Goal: Transaction & Acquisition: Download file/media

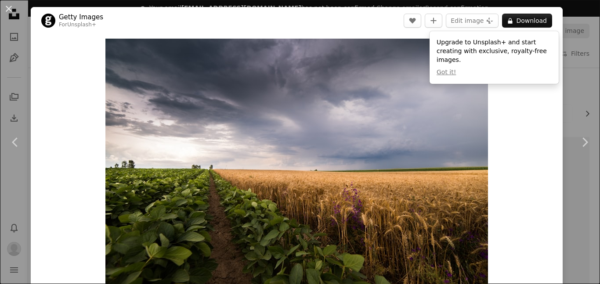
scroll to position [655, 0]
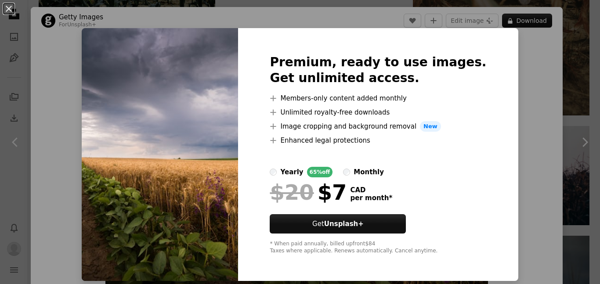
click at [535, 97] on div "An X shape Premium, ready to use images. Get unlimited access. A plus sign Memb…" at bounding box center [300, 142] width 600 height 284
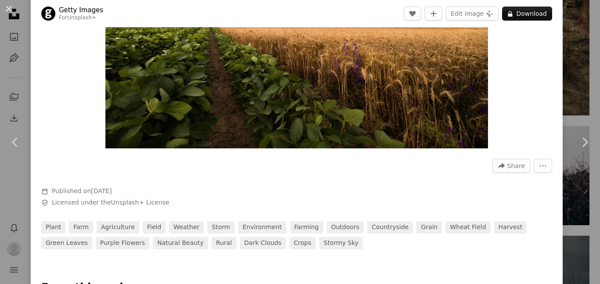
scroll to position [147, 0]
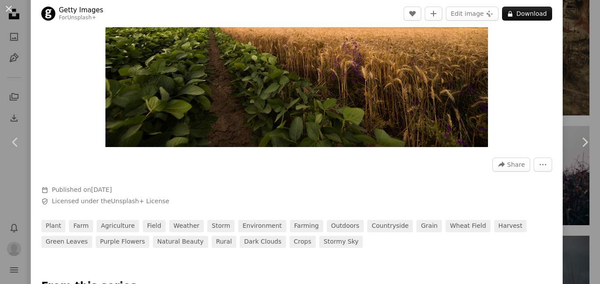
click at [586, 61] on div "An X shape Chevron left Chevron right Getty Images For Unsplash+ A heart A plus…" at bounding box center [300, 142] width 600 height 284
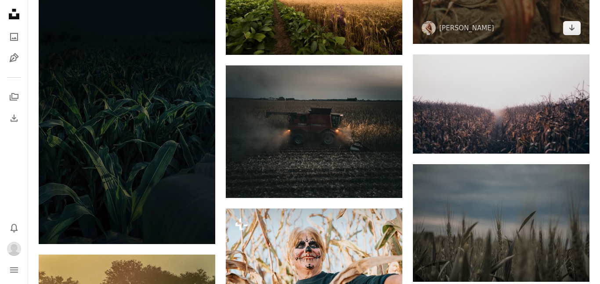
scroll to position [731, 0]
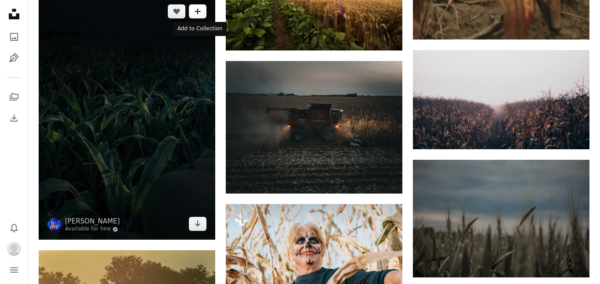
click at [194, 12] on icon "A plus sign" at bounding box center [197, 11] width 7 height 7
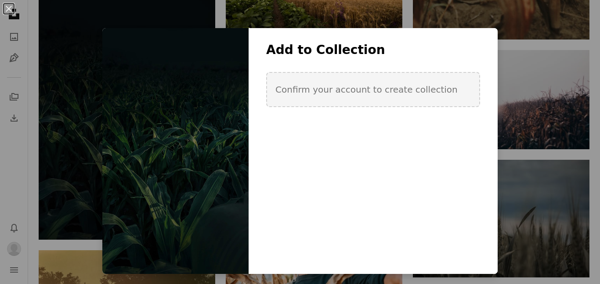
click at [529, 114] on div "An X shape Add to Collection Confirm your account to create collection Create n…" at bounding box center [300, 142] width 600 height 284
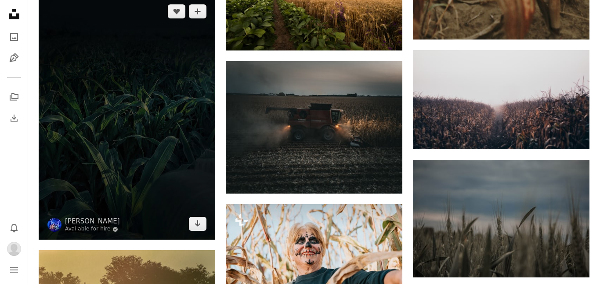
click at [150, 112] on img at bounding box center [127, 118] width 176 height 244
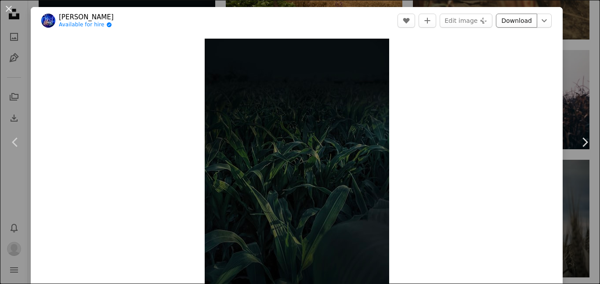
click at [529, 18] on link "Download" at bounding box center [516, 21] width 41 height 14
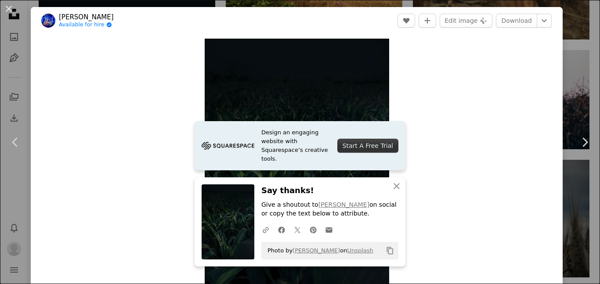
click at [561, 13] on header "[PERSON_NAME] Available for hire A checkmark inside of a circle A heart A plus …" at bounding box center [297, 20] width 532 height 27
click at [571, 12] on div "An X shape Chevron left Chevron right [PERSON_NAME] Available for hire A checkm…" at bounding box center [300, 142] width 600 height 284
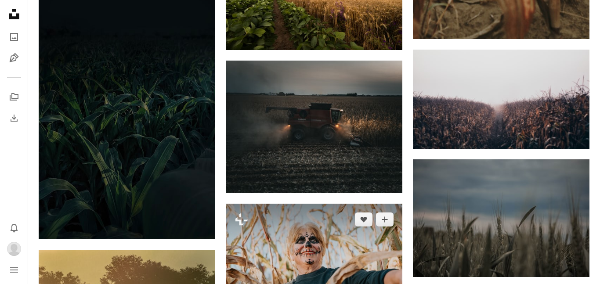
scroll to position [735, 0]
